Goal: Information Seeking & Learning: Learn about a topic

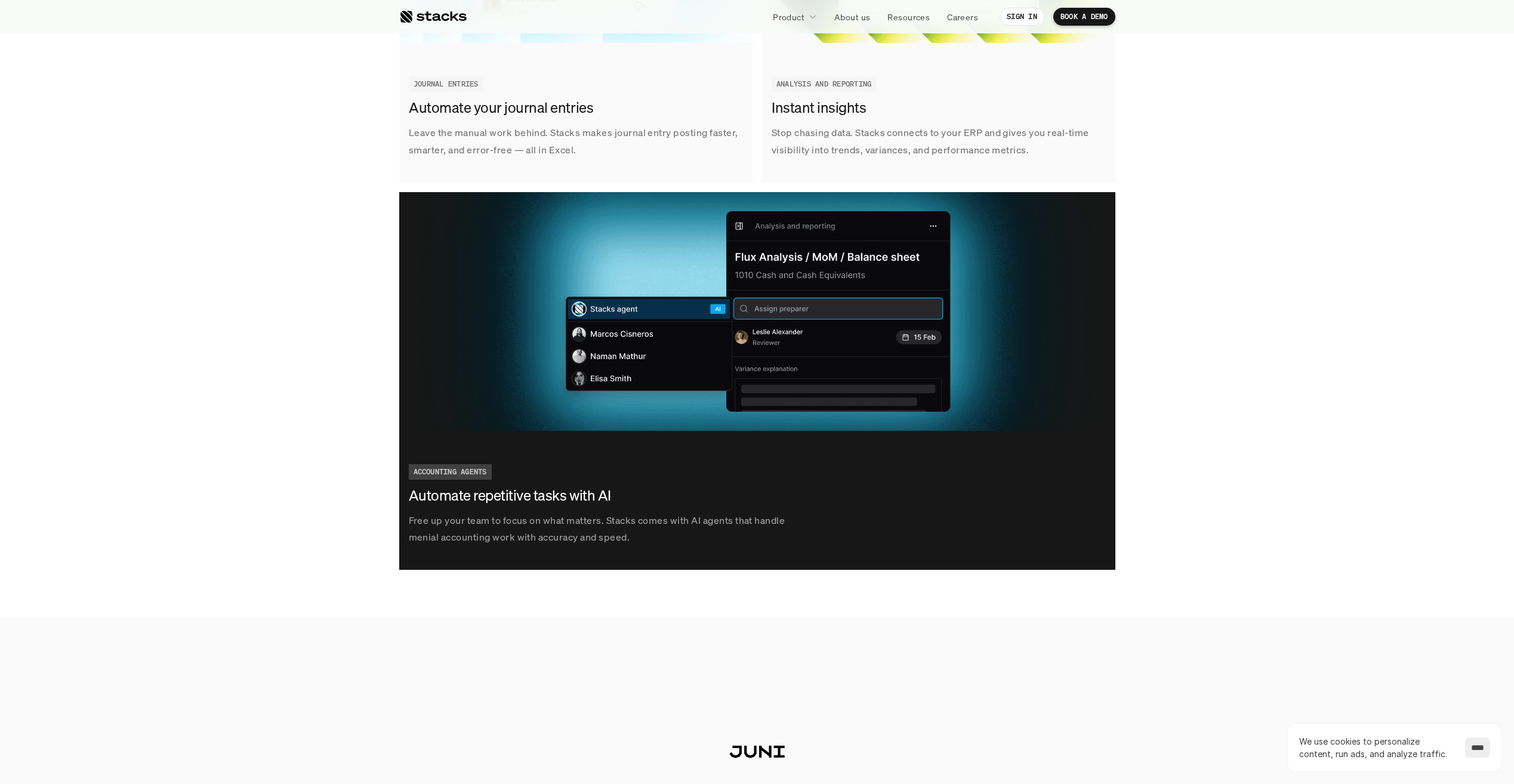
scroll to position [2028, 0]
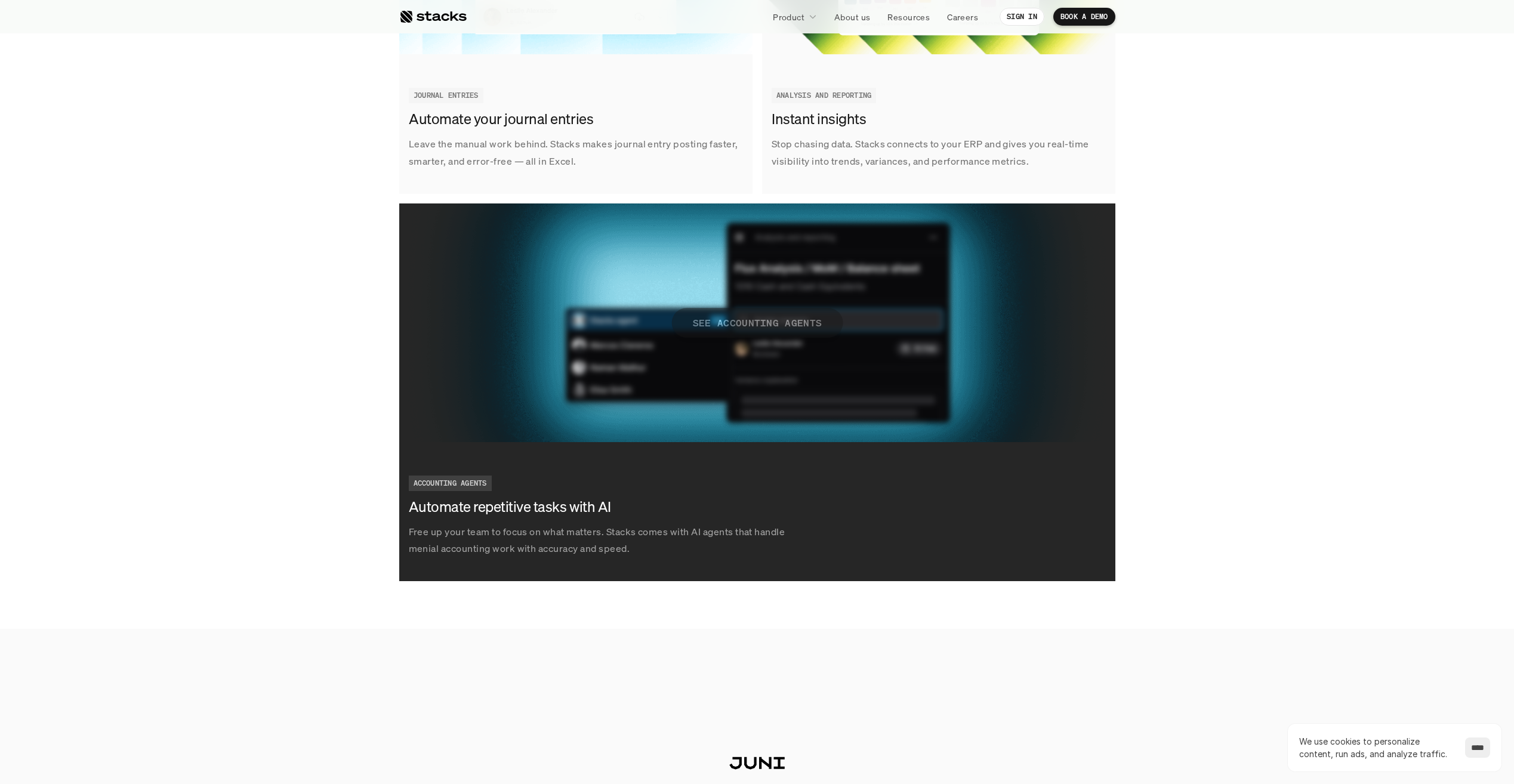
click at [753, 324] on p "SEE ACCOUNTING AGENTS" at bounding box center [757, 322] width 129 height 17
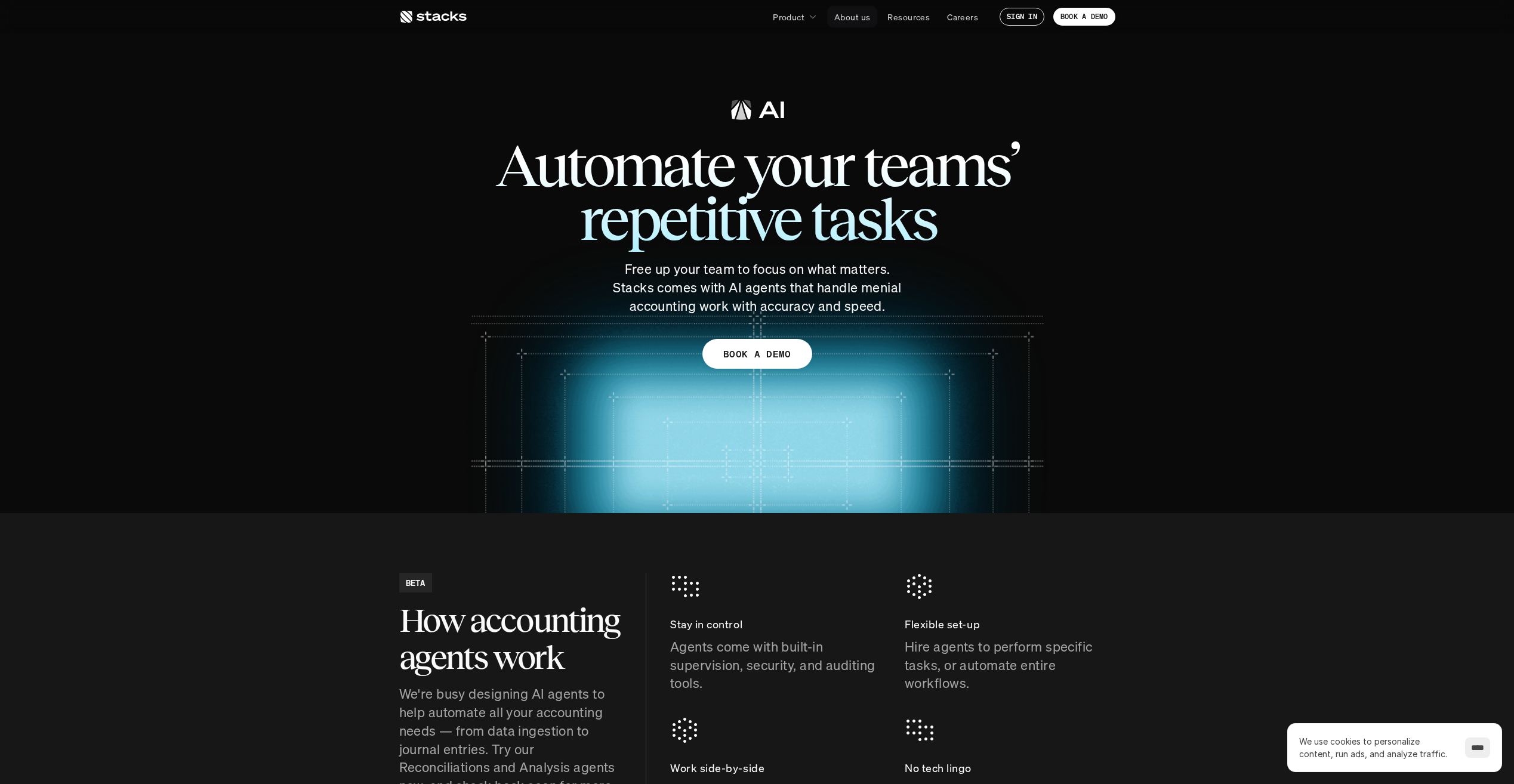
click at [851, 14] on p "About us" at bounding box center [852, 17] width 36 height 13
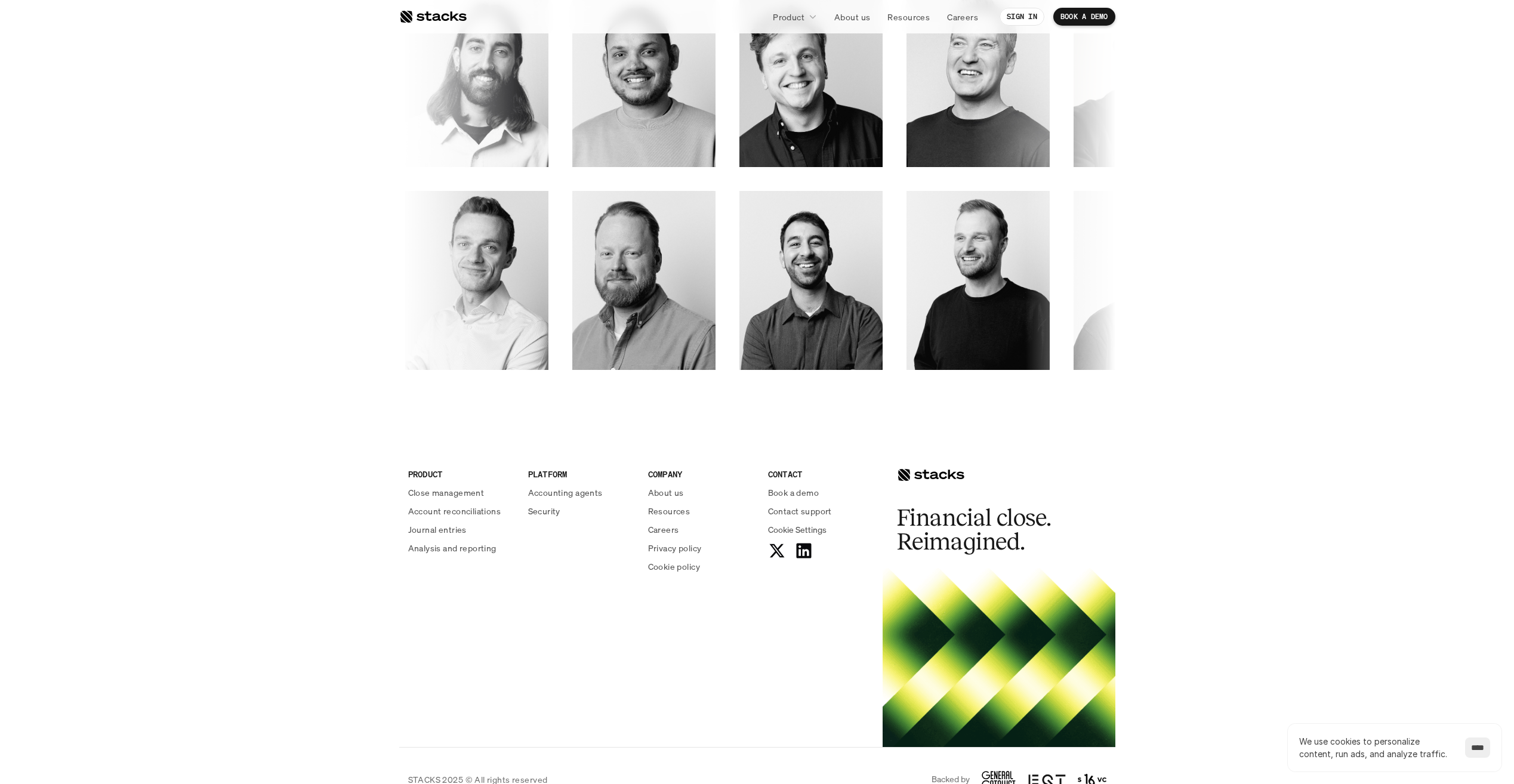
scroll to position [1790, 0]
click at [448, 525] on p "Journal entries" at bounding box center [437, 529] width 59 height 13
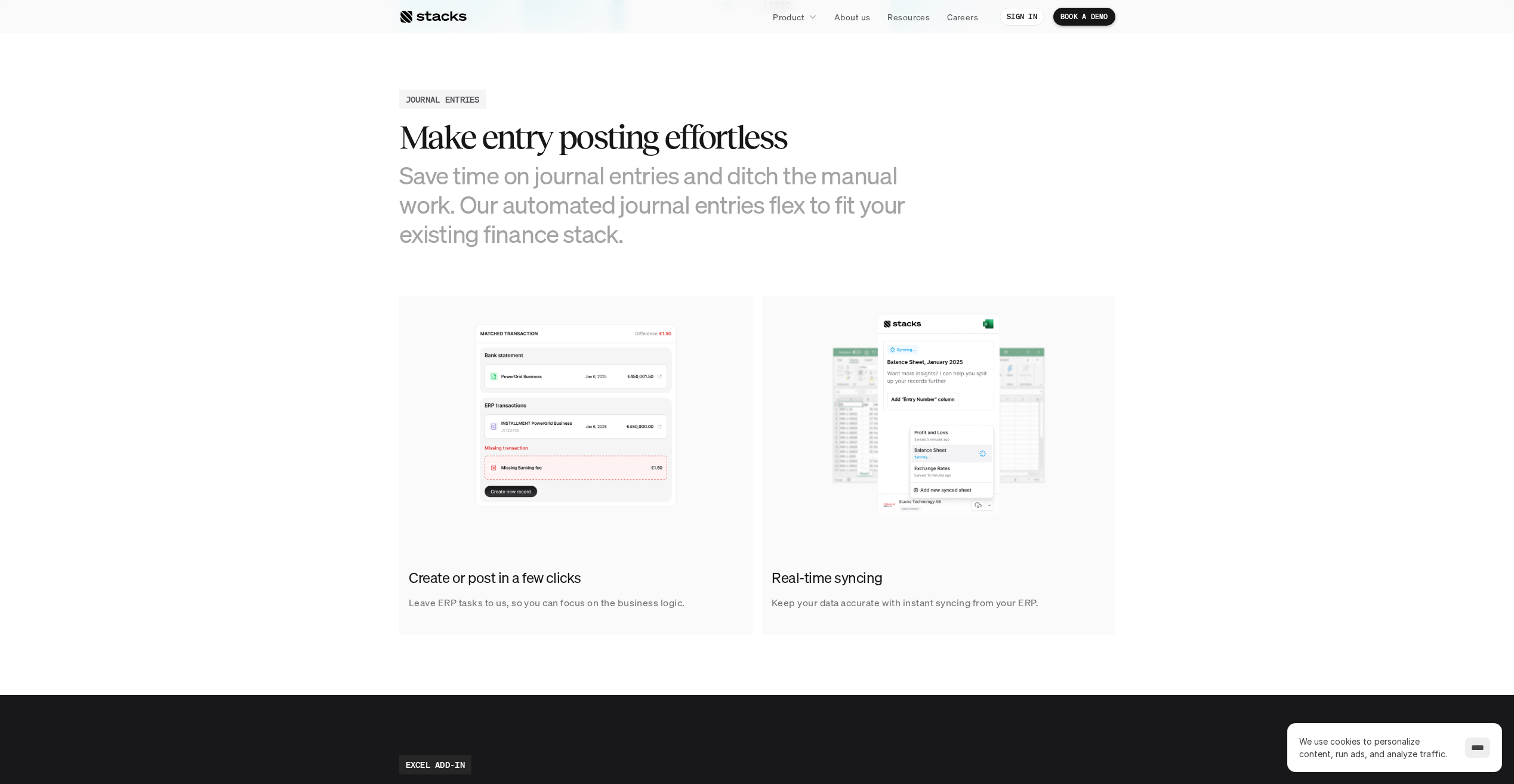
scroll to position [477, 0]
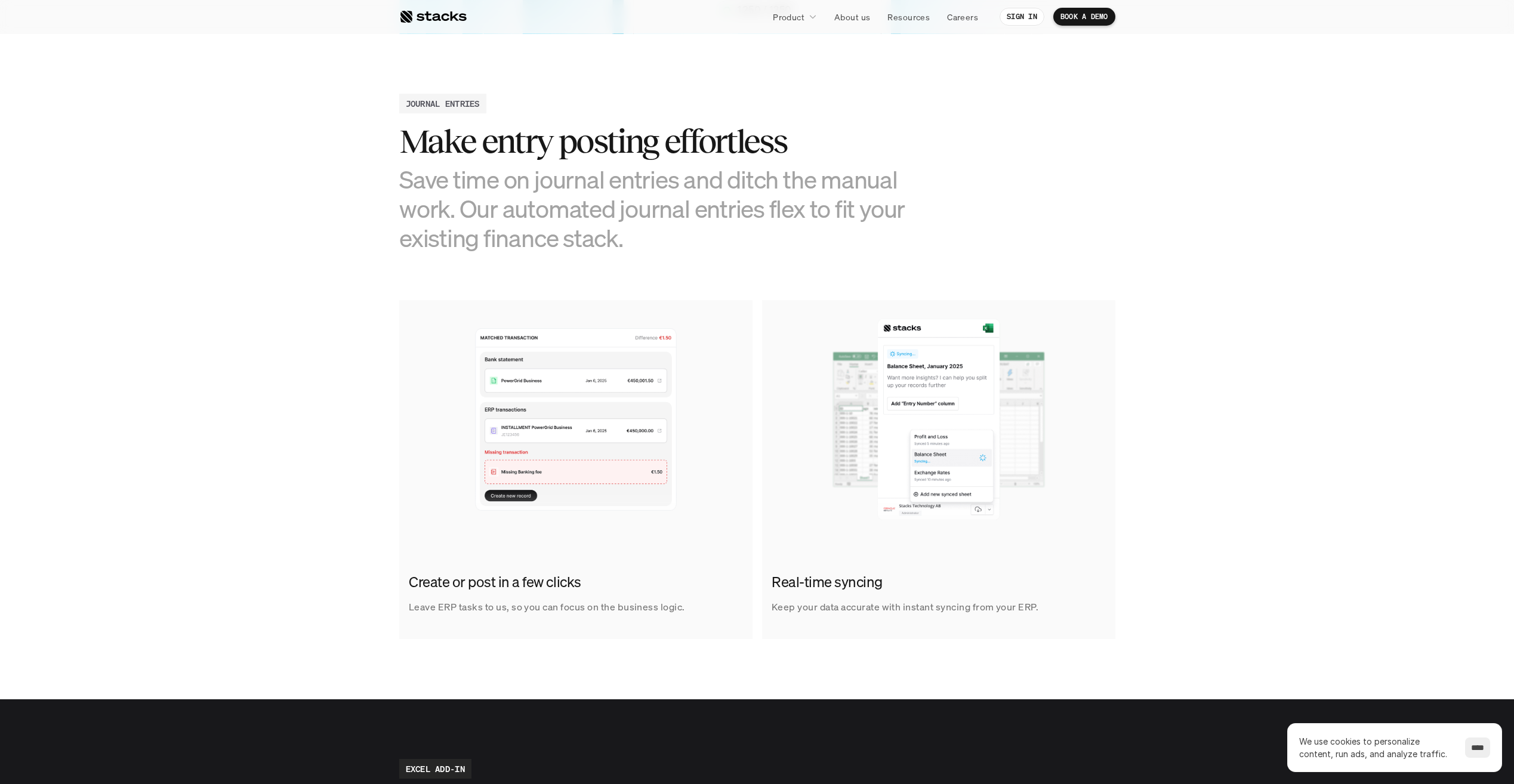
click at [579, 514] on img at bounding box center [576, 419] width 353 height 239
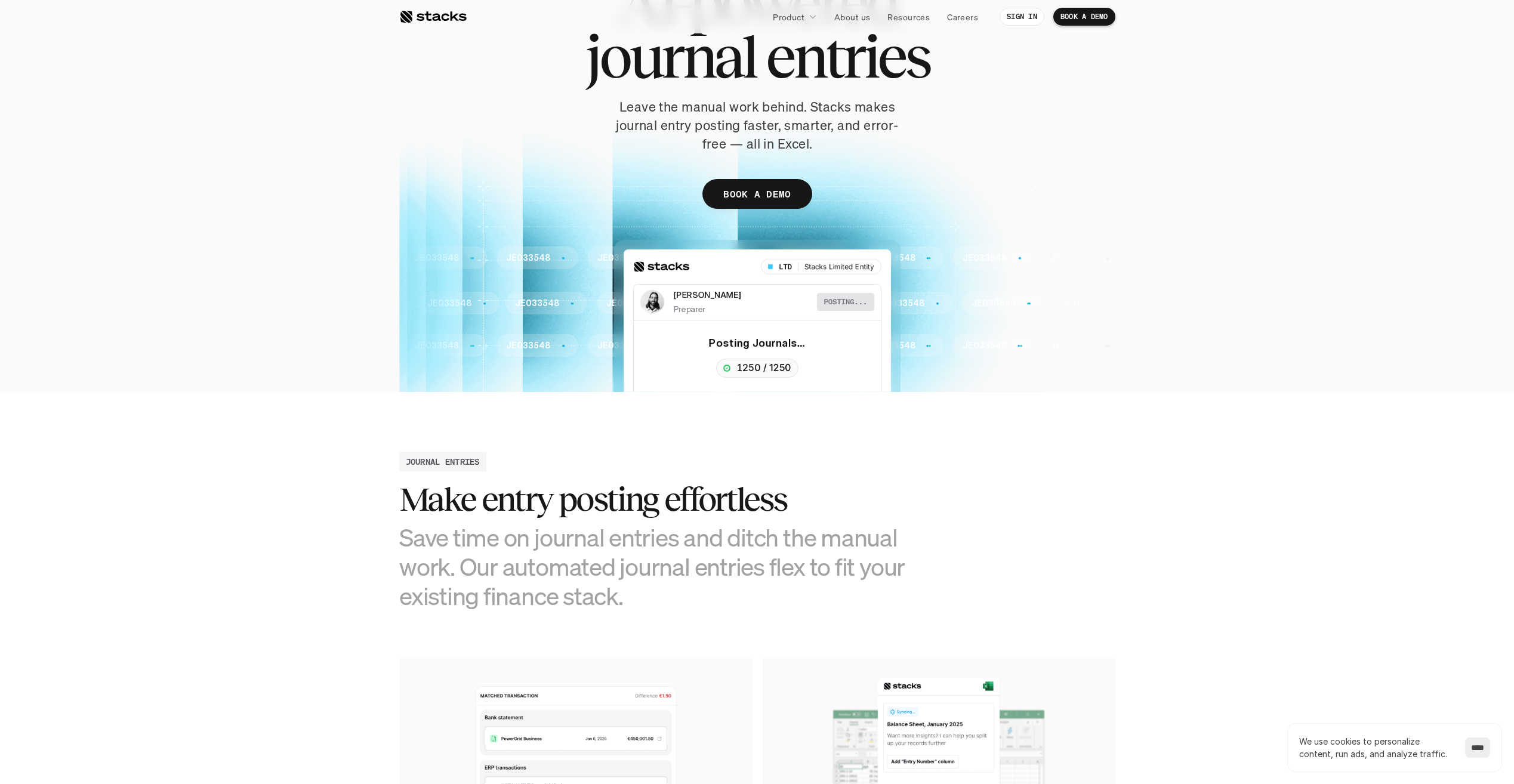
scroll to position [0, 0]
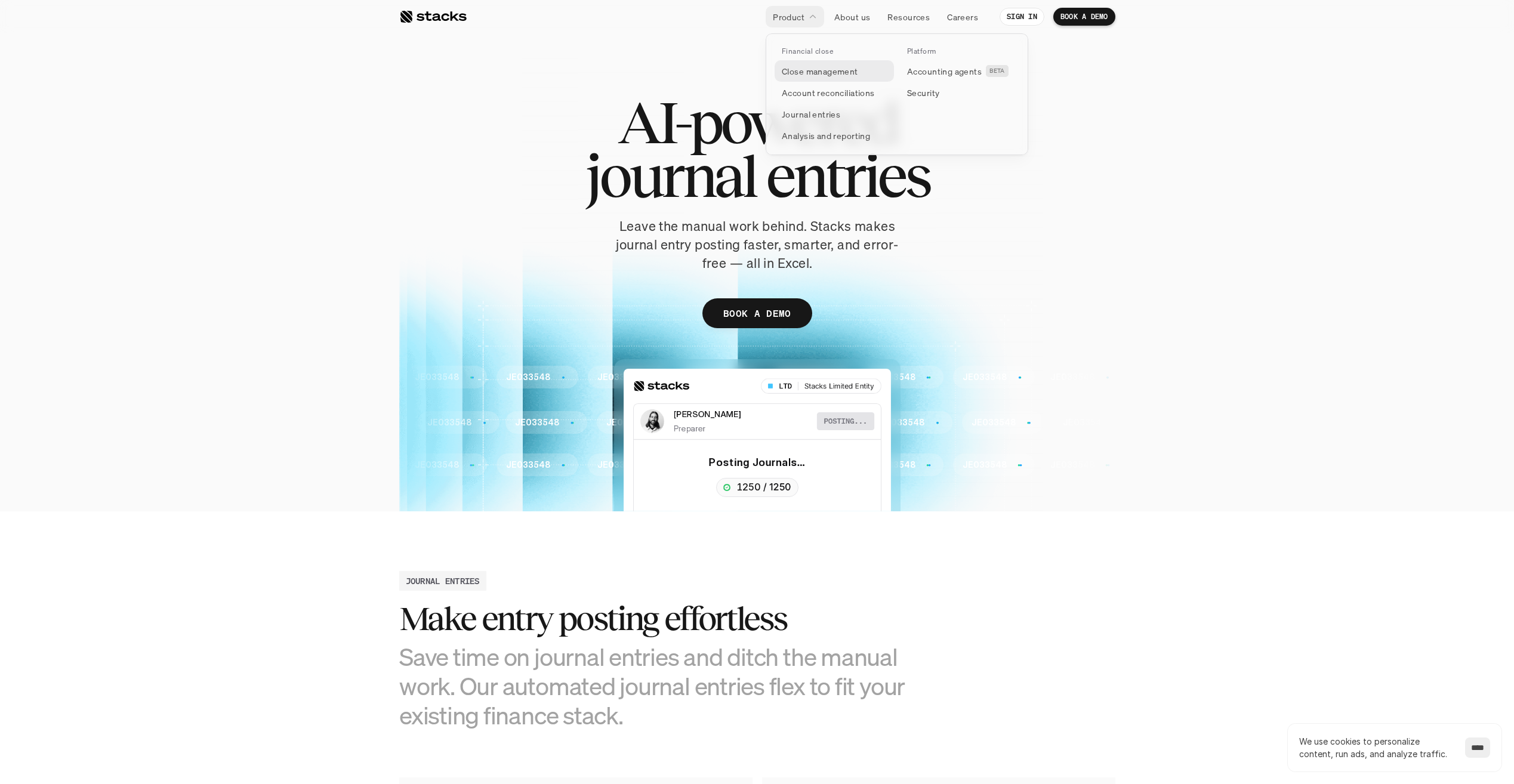
click at [806, 69] on p "Close management" at bounding box center [820, 71] width 76 height 13
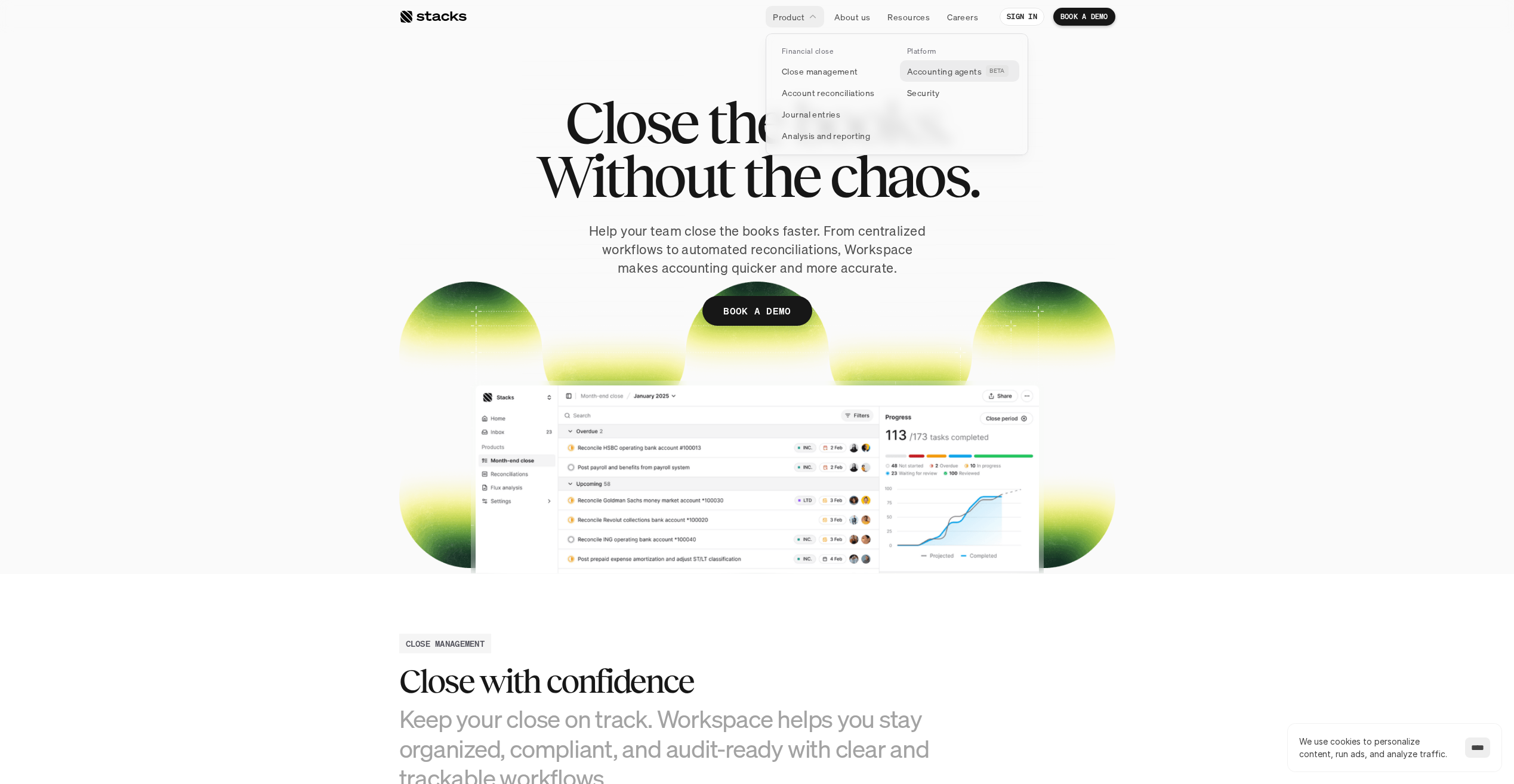
click at [957, 71] on p "Accounting agents" at bounding box center [945, 71] width 75 height 13
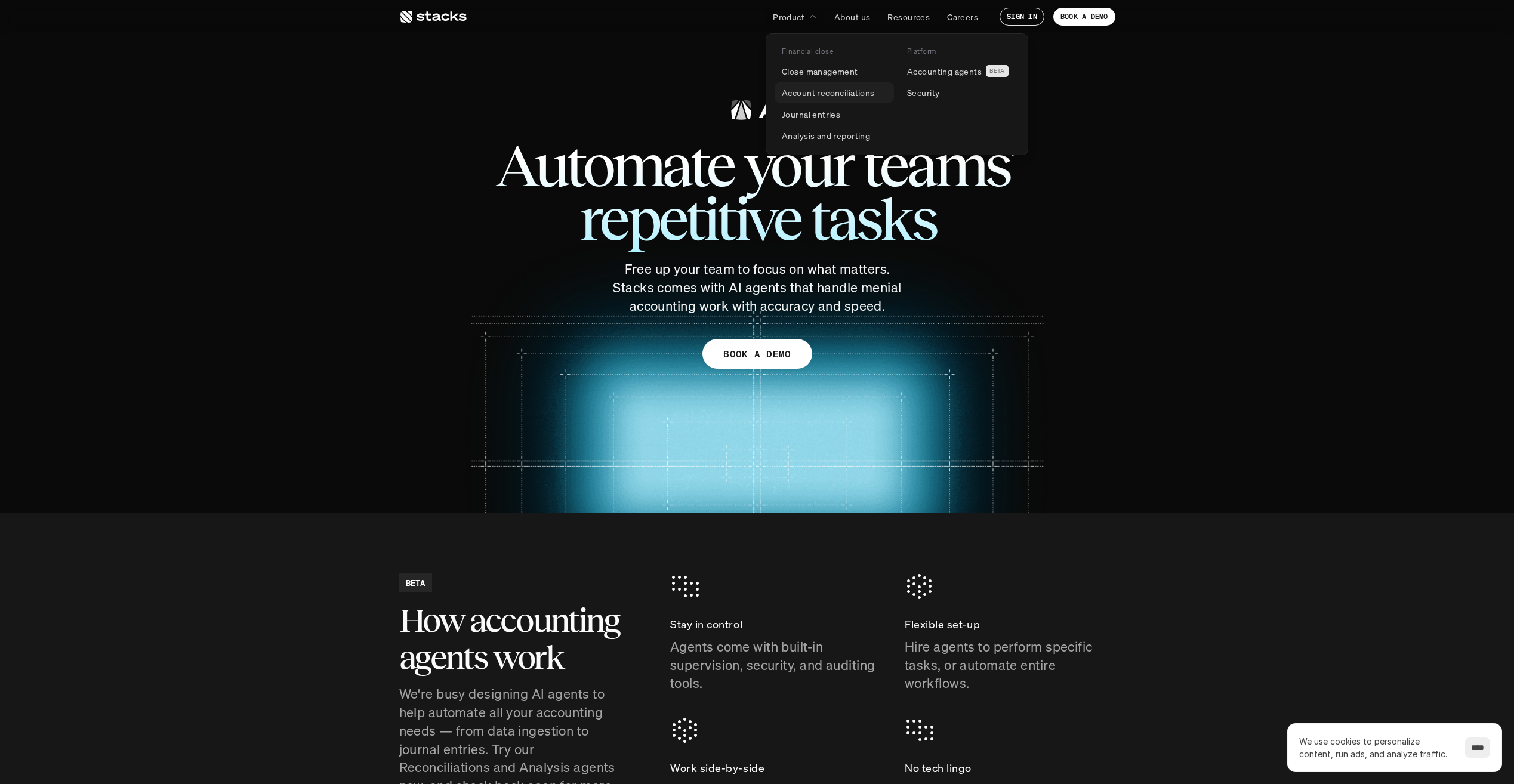
click at [845, 90] on p "Account reconciliations" at bounding box center [828, 93] width 93 height 13
